Goal: Transaction & Acquisition: Purchase product/service

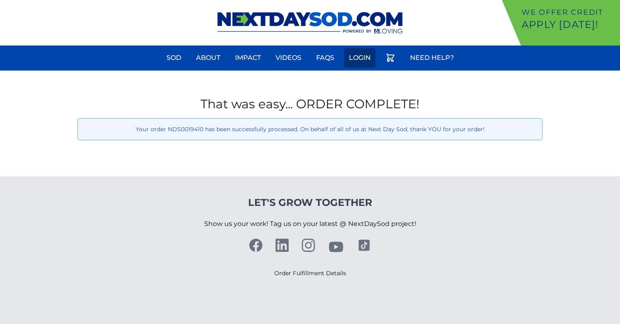
click at [354, 59] on link "Login" at bounding box center [360, 58] width 32 height 20
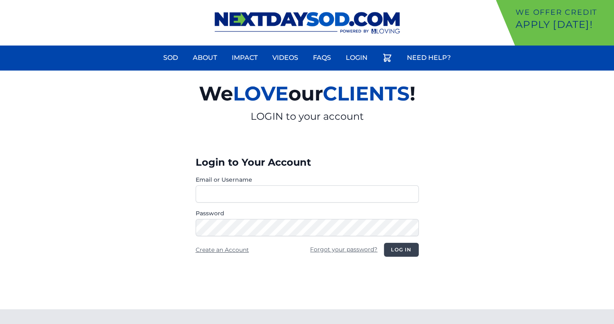
type input "**********"
click at [397, 253] on button "Log in" at bounding box center [401, 250] width 34 height 14
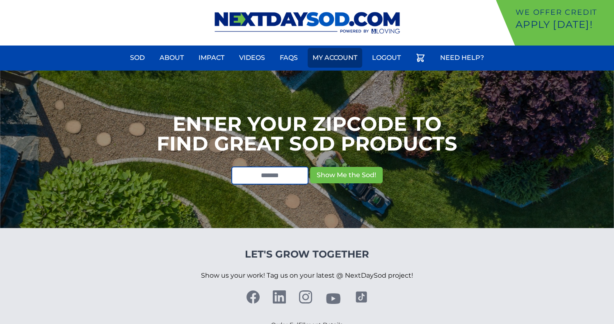
click at [330, 63] on link "My Account" at bounding box center [334, 58] width 55 height 20
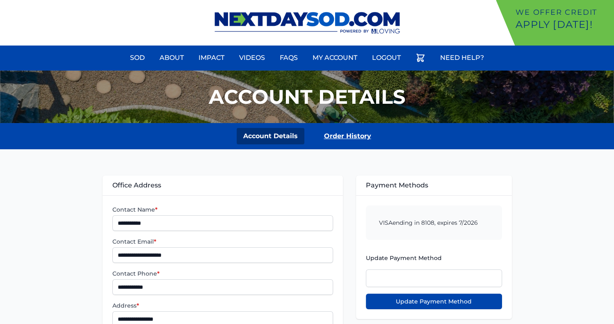
click at [346, 136] on link "Order History" at bounding box center [347, 136] width 60 height 16
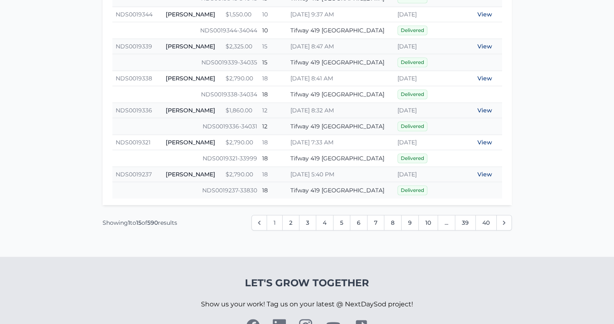
scroll to position [574, 0]
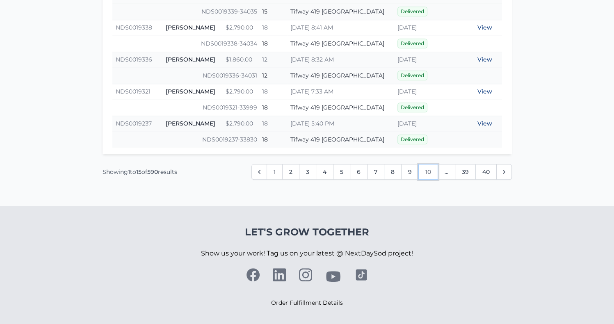
click at [421, 171] on link "10" at bounding box center [428, 172] width 20 height 16
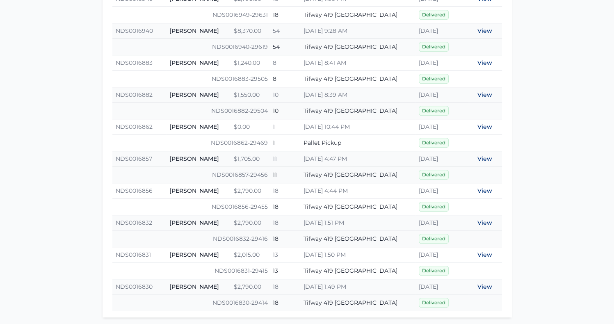
scroll to position [574, 0]
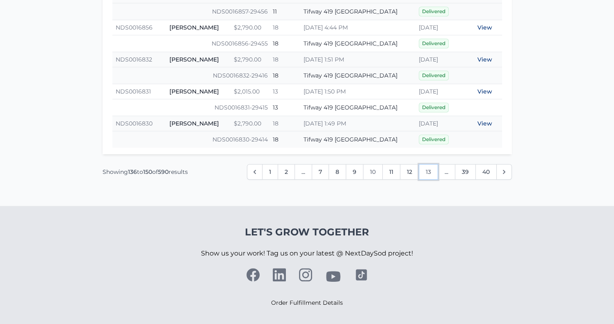
click at [433, 172] on link "13" at bounding box center [428, 172] width 19 height 16
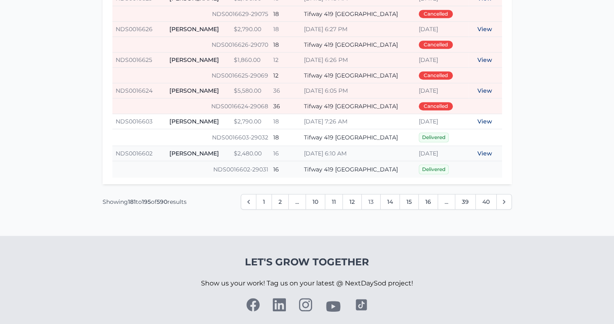
scroll to position [539, 0]
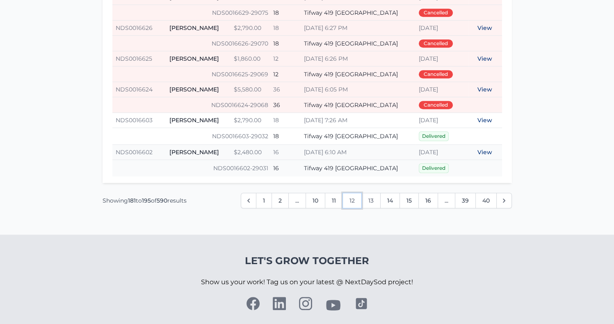
click at [355, 198] on link "12" at bounding box center [351, 201] width 19 height 16
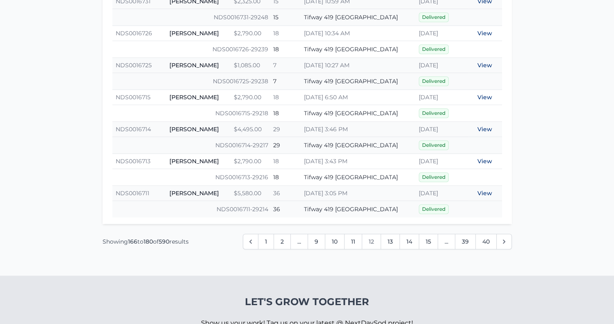
scroll to position [574, 0]
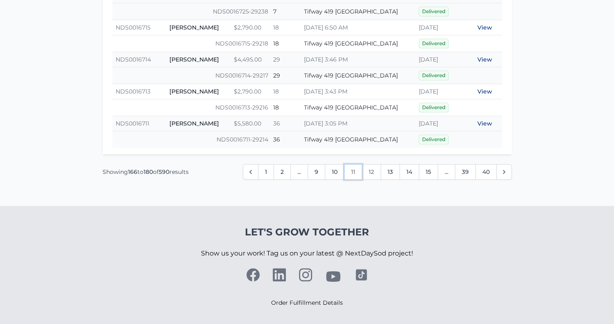
click at [353, 171] on link "11" at bounding box center [353, 172] width 18 height 16
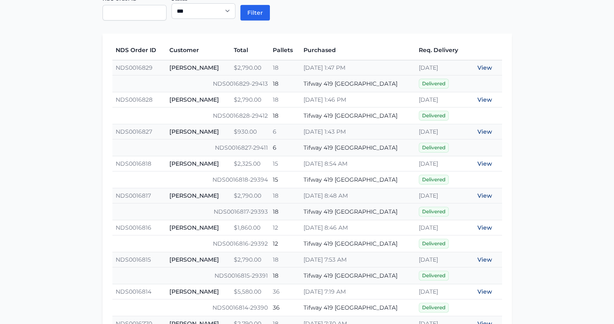
scroll to position [214, 0]
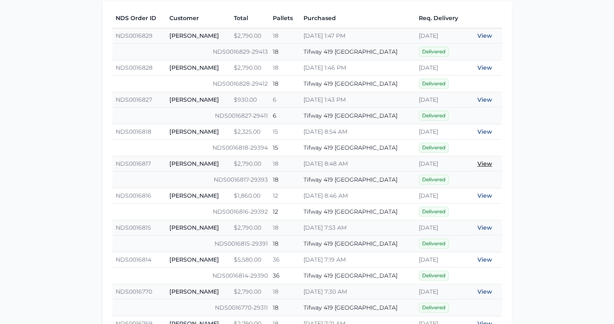
click at [482, 162] on link "View" at bounding box center [484, 163] width 15 height 7
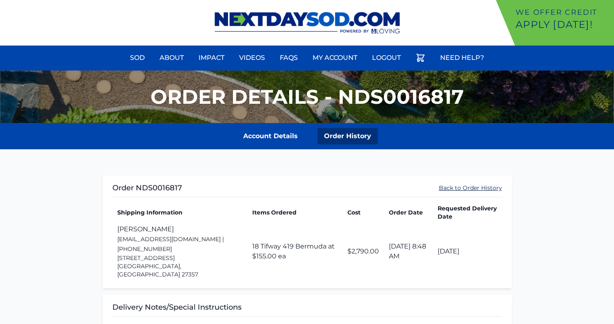
click at [466, 188] on link "Back to Order History" at bounding box center [470, 188] width 63 height 8
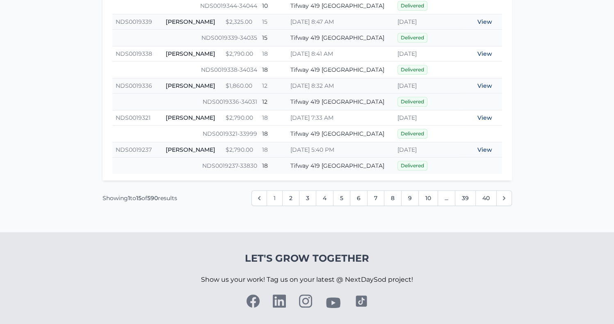
scroll to position [553, 0]
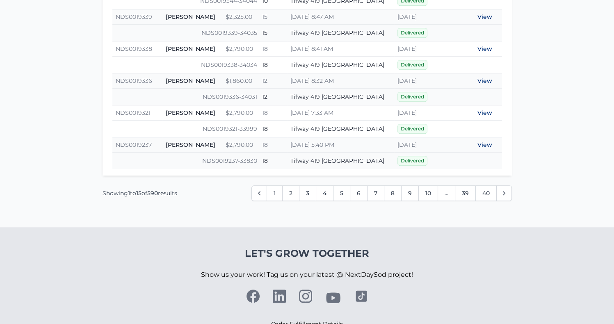
click at [277, 190] on span "1" at bounding box center [274, 193] width 16 height 16
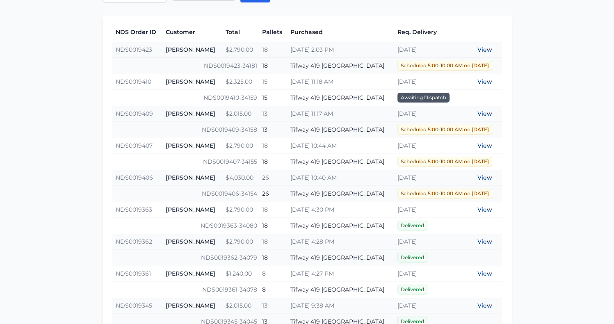
scroll to position [197, 0]
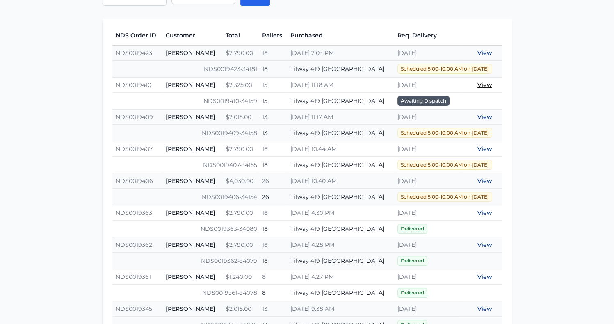
click at [485, 84] on link "View" at bounding box center [484, 84] width 15 height 7
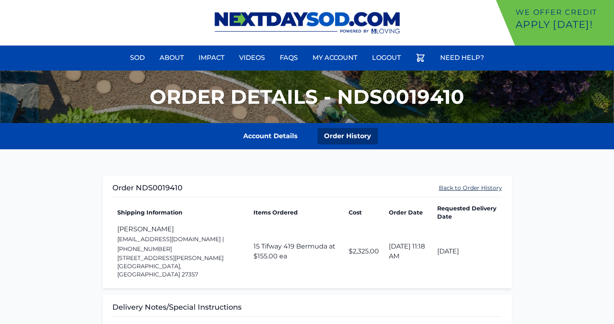
click at [477, 188] on link "Back to Order History" at bounding box center [470, 188] width 63 height 8
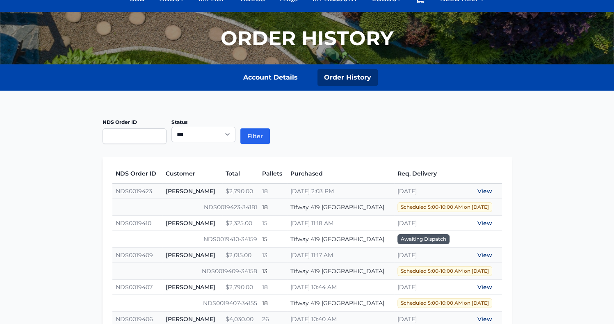
scroll to position [91, 0]
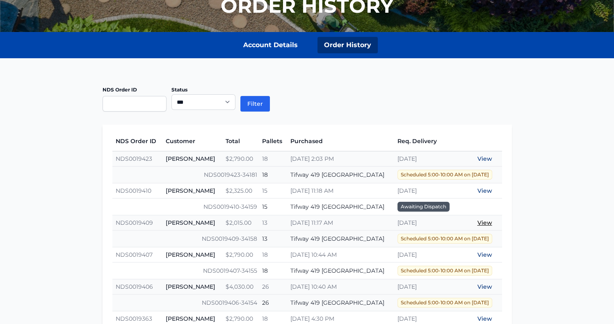
click at [482, 222] on link "View" at bounding box center [484, 222] width 15 height 7
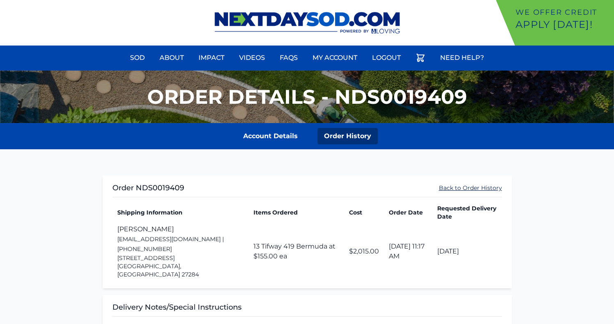
click at [465, 189] on link "Back to Order History" at bounding box center [470, 188] width 63 height 8
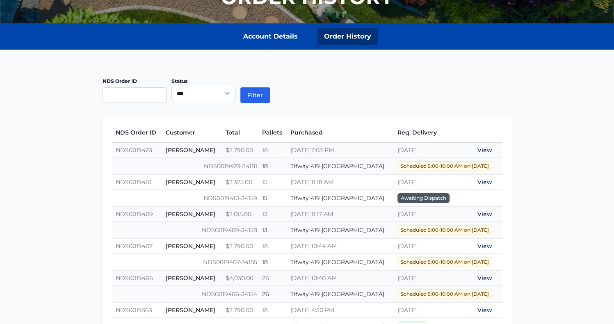
scroll to position [100, 0]
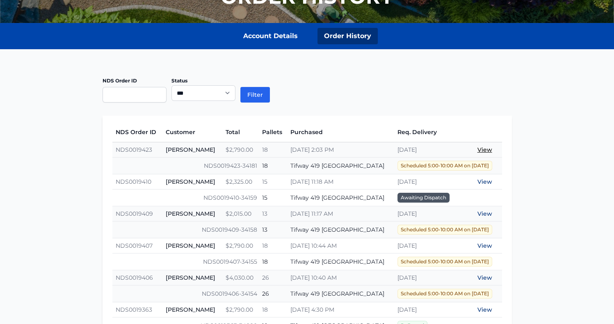
click at [485, 148] on link "View" at bounding box center [484, 149] width 15 height 7
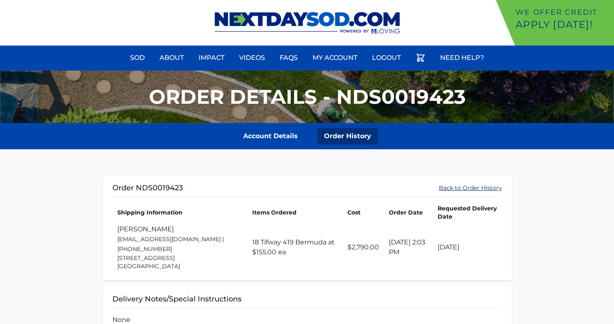
click at [482, 184] on link "Back to Order History" at bounding box center [470, 188] width 63 height 8
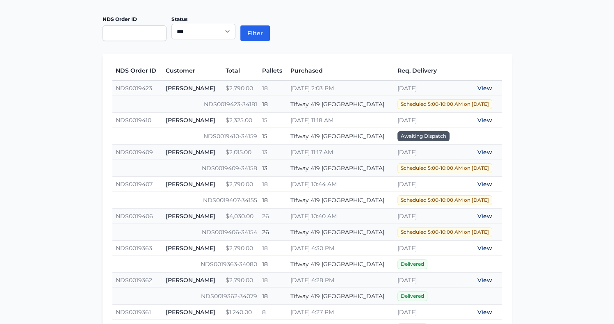
scroll to position [162, 0]
click at [483, 183] on link "View" at bounding box center [484, 183] width 15 height 7
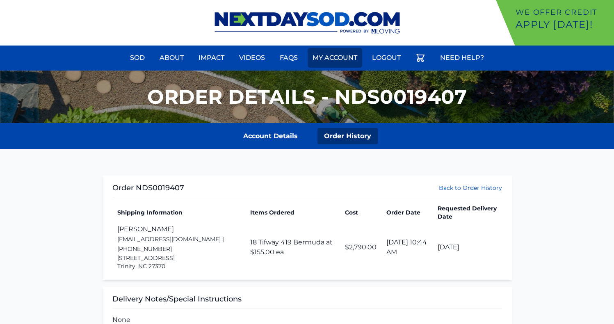
click at [334, 53] on link "My Account" at bounding box center [334, 58] width 55 height 20
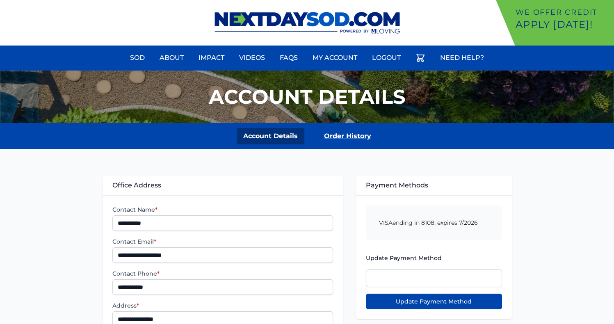
click at [338, 131] on link "Order History" at bounding box center [347, 136] width 60 height 16
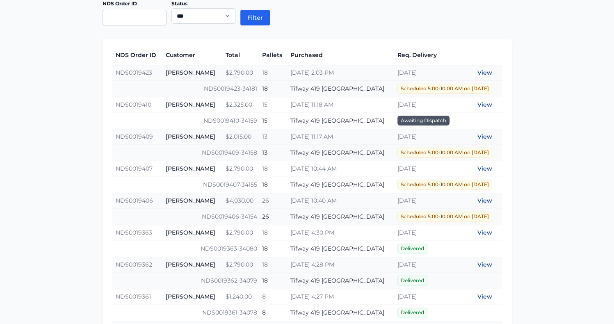
scroll to position [177, 0]
click at [485, 105] on link "View" at bounding box center [484, 104] width 15 height 7
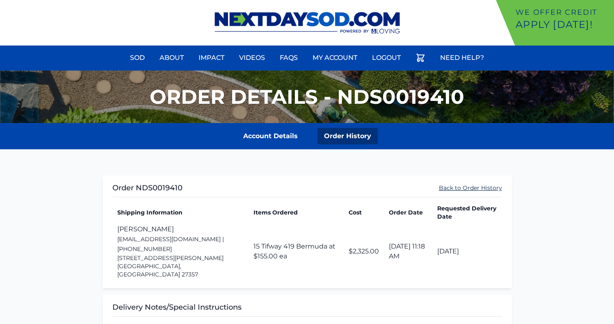
click at [487, 187] on link "Back to Order History" at bounding box center [470, 188] width 63 height 8
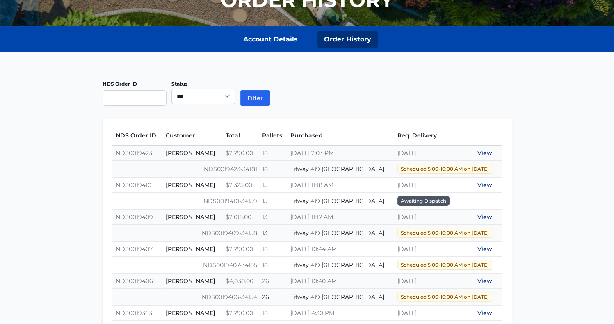
scroll to position [98, 0]
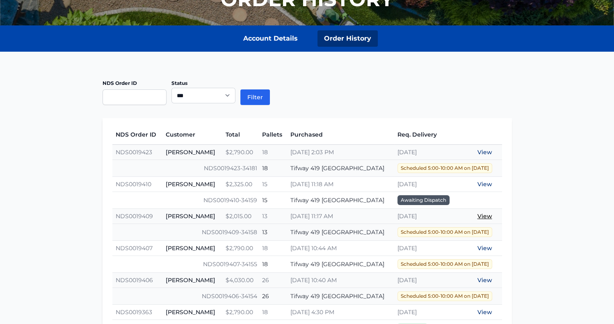
click at [481, 215] on link "View" at bounding box center [484, 215] width 15 height 7
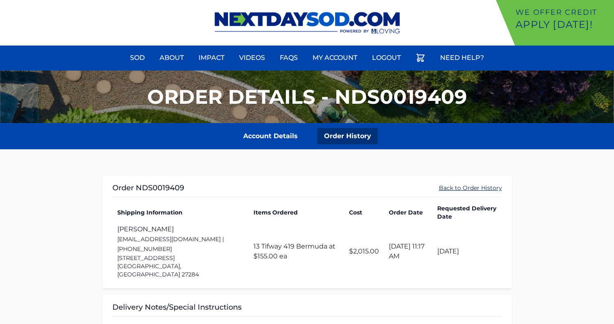
click at [457, 187] on link "Back to Order History" at bounding box center [470, 188] width 63 height 8
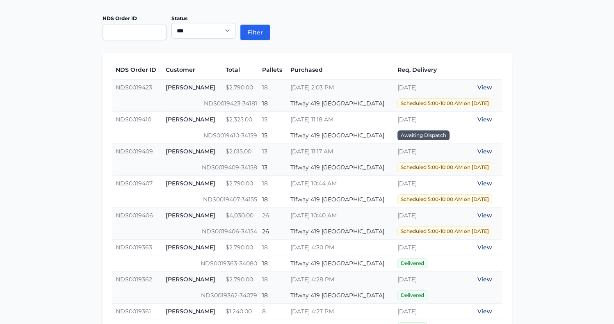
scroll to position [163, 0]
click at [485, 117] on link "View" at bounding box center [484, 118] width 15 height 7
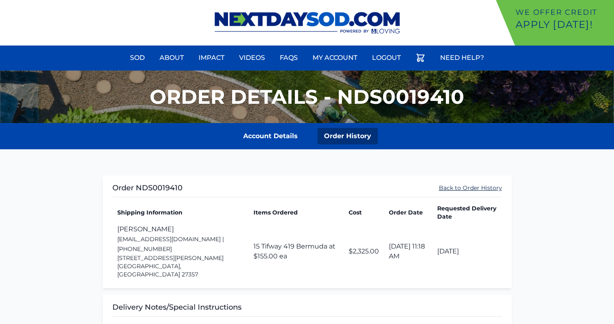
click at [461, 189] on link "Back to Order History" at bounding box center [470, 188] width 63 height 8
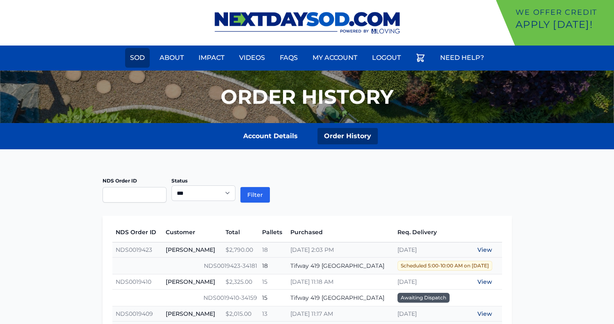
click at [143, 61] on link "Sod" at bounding box center [137, 58] width 25 height 20
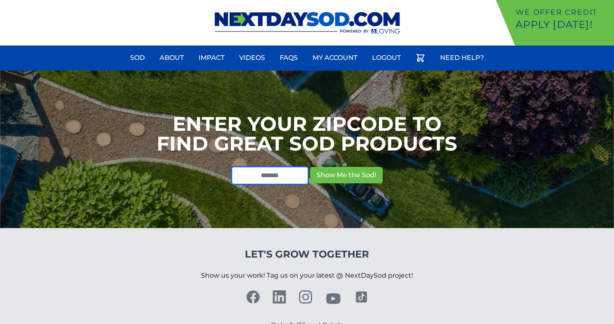
click at [254, 174] on input "text" at bounding box center [269, 175] width 77 height 18
type input "*****"
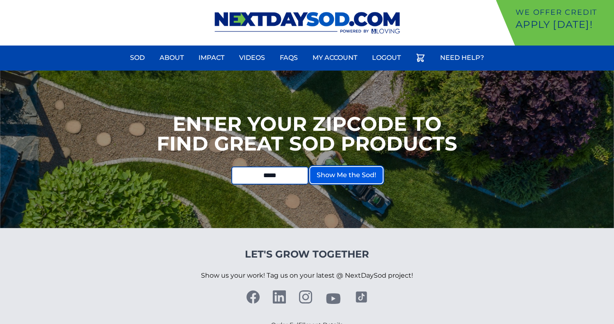
click at [349, 176] on button "Show Me the Sod!" at bounding box center [346, 175] width 73 height 16
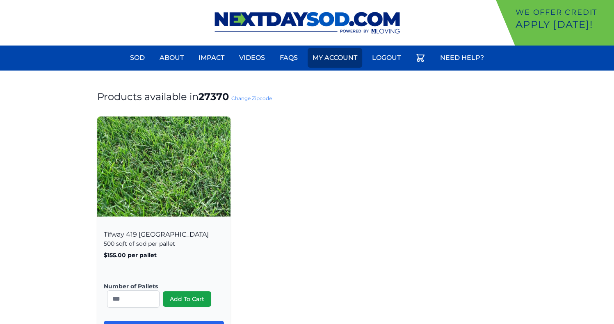
click at [343, 59] on link "My Account" at bounding box center [334, 58] width 55 height 20
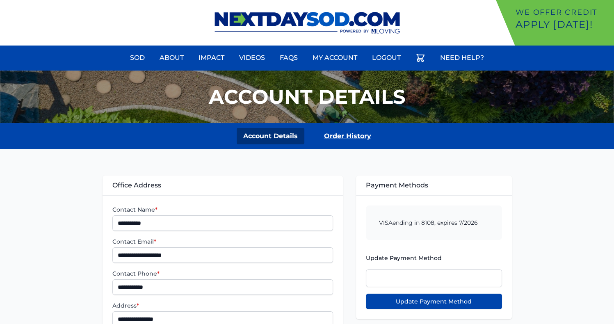
click at [339, 133] on link "Order History" at bounding box center [347, 136] width 60 height 16
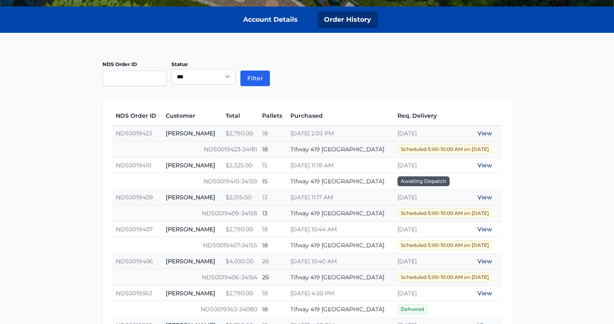
scroll to position [162, 0]
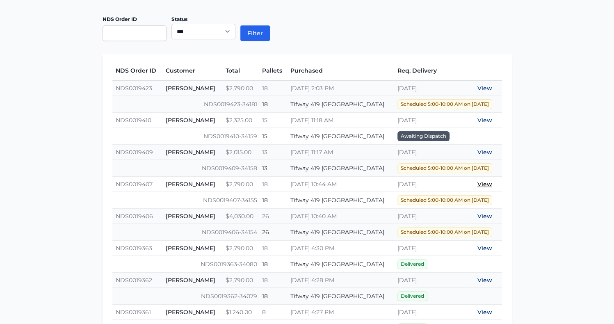
click at [484, 182] on link "View" at bounding box center [484, 183] width 15 height 7
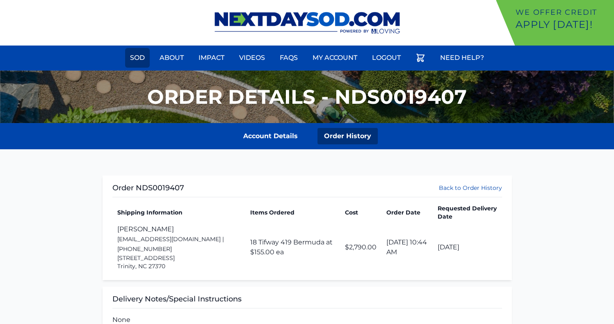
click at [136, 59] on link "Sod" at bounding box center [137, 58] width 25 height 20
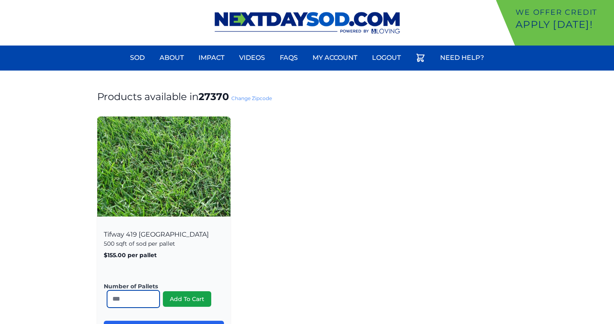
click at [131, 296] on input "*" at bounding box center [133, 298] width 52 height 17
type input "**"
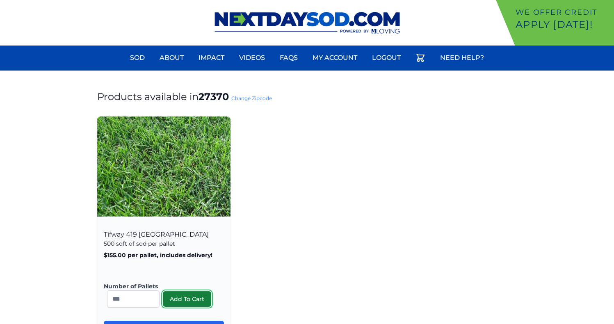
click at [177, 300] on button "Add To Cart" at bounding box center [187, 299] width 48 height 16
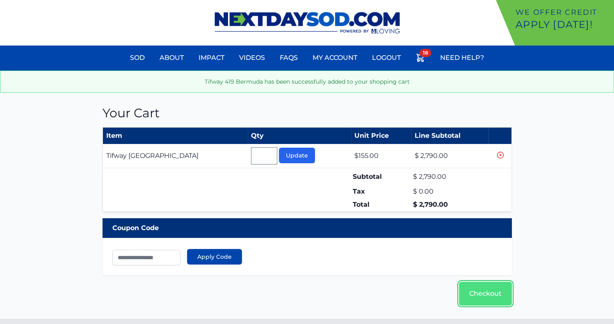
click at [462, 286] on link "Checkout" at bounding box center [485, 294] width 53 height 24
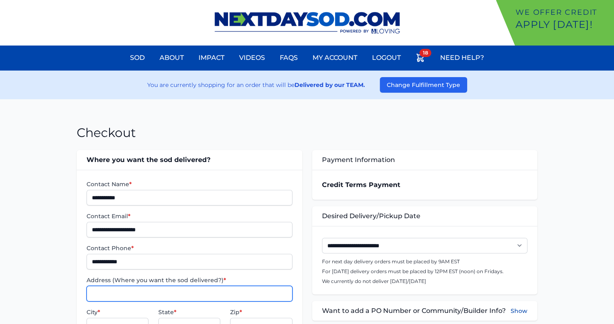
click at [205, 292] on input "Address (Where you want the sod delivered?) *" at bounding box center [188, 294] width 205 height 16
type input "**********"
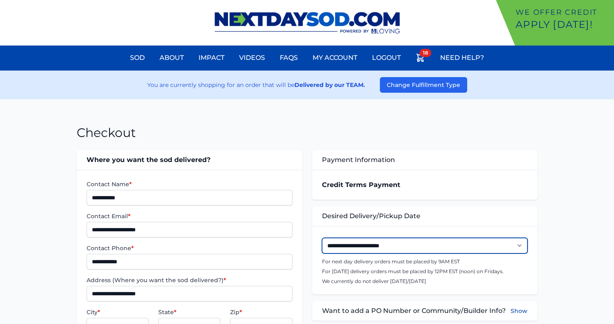
click at [474, 246] on select "**********" at bounding box center [424, 246] width 205 height 16
select select "**********"
click at [322, 238] on select "**********" at bounding box center [424, 246] width 205 height 16
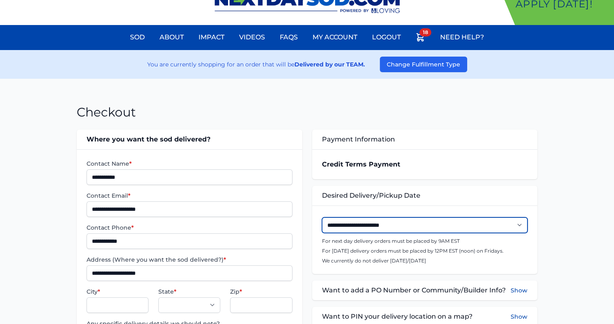
scroll to position [23, 0]
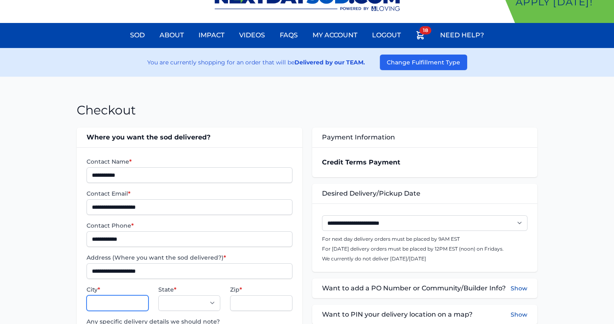
click at [138, 302] on input "City *" at bounding box center [117, 303] width 62 height 16
type input "*"
type input "*******"
select select "**"
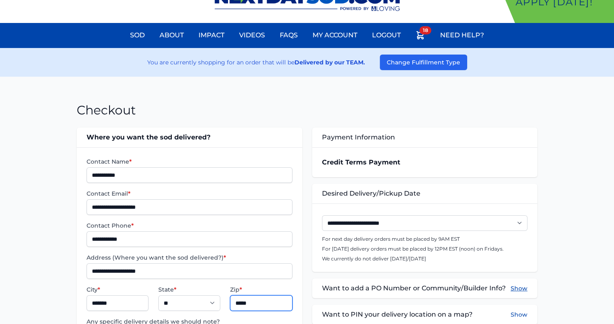
type input "*****"
click at [517, 287] on button "Show" at bounding box center [518, 288] width 17 height 10
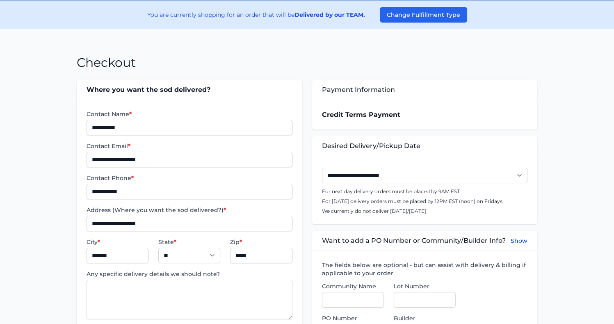
scroll to position [71, 0]
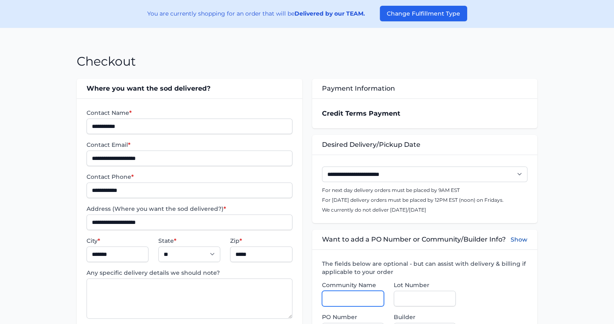
click at [351, 297] on input "Community Name" at bounding box center [353, 299] width 62 height 16
type input "**********"
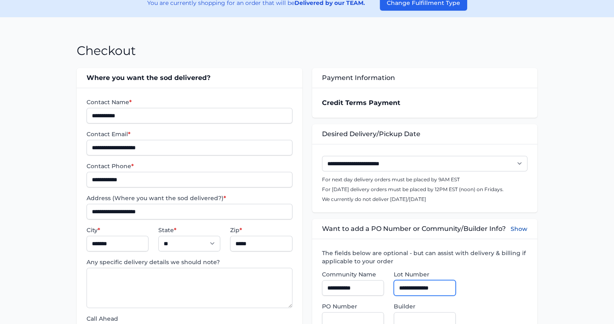
scroll to position [82, 0]
type input "**********"
click at [400, 313] on input "Builder" at bounding box center [425, 320] width 62 height 16
type input "*********"
click at [305, 254] on div "**********" at bounding box center [307, 247] width 460 height 359
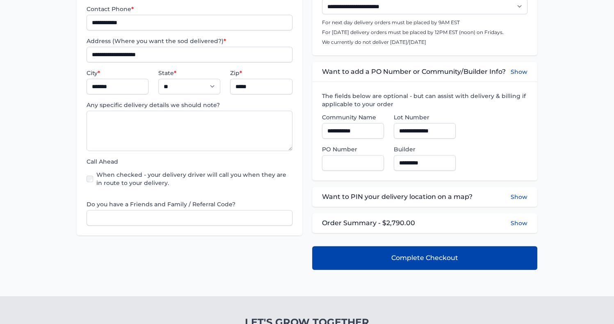
scroll to position [243, 0]
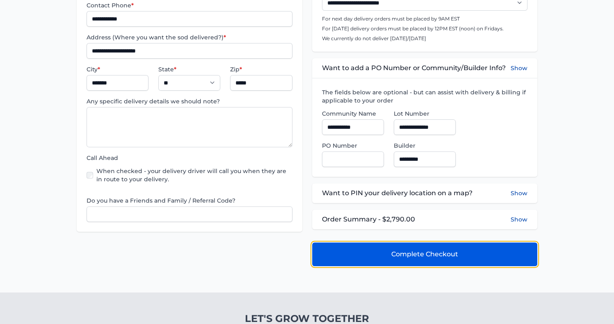
click at [379, 257] on button "Complete Checkout" at bounding box center [424, 254] width 225 height 24
